Goal: Find specific page/section: Find specific page/section

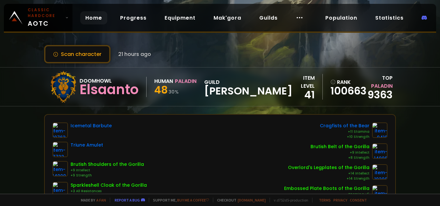
click at [94, 20] on link "Home" at bounding box center [93, 17] width 27 height 13
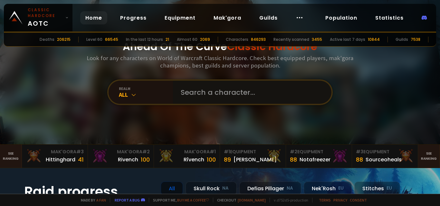
click at [226, 94] on input "text" at bounding box center [250, 92] width 147 height 23
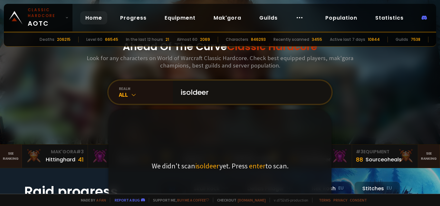
click at [190, 95] on input "isoldeer" at bounding box center [250, 92] width 147 height 23
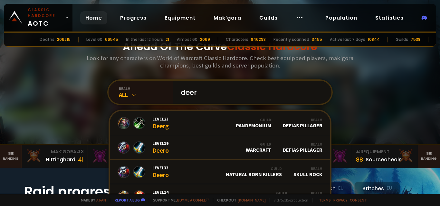
click at [257, 95] on input "deer" at bounding box center [250, 92] width 147 height 23
type input "d"
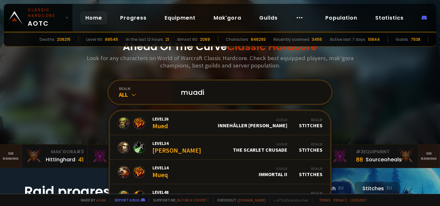
type input "muadin"
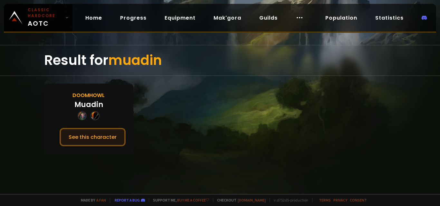
click at [96, 142] on button "See this character" at bounding box center [93, 137] width 66 height 18
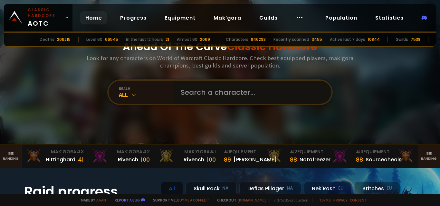
click at [222, 85] on input "text" at bounding box center [250, 92] width 147 height 23
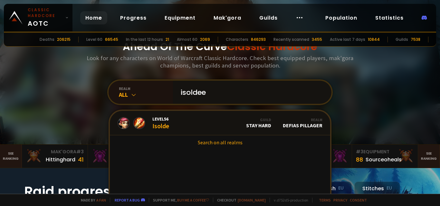
type input "isoldeer"
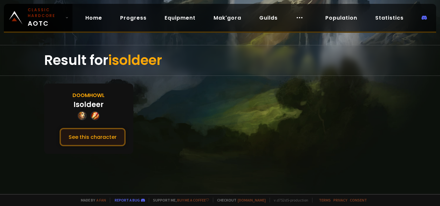
click at [97, 137] on button "See this character" at bounding box center [93, 137] width 66 height 18
